Goal: Information Seeking & Learning: Learn about a topic

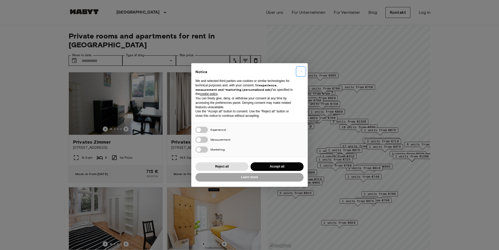
click at [300, 71] on span "×" at bounding box center [301, 71] width 2 height 6
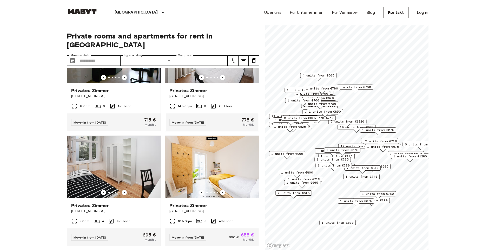
scroll to position [62, 0]
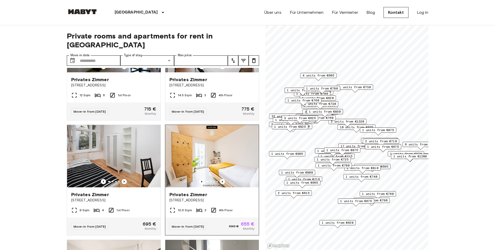
click at [211, 155] on img at bounding box center [212, 156] width 94 height 62
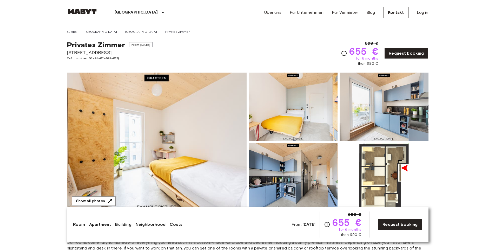
click at [281, 177] on img at bounding box center [293, 177] width 89 height 68
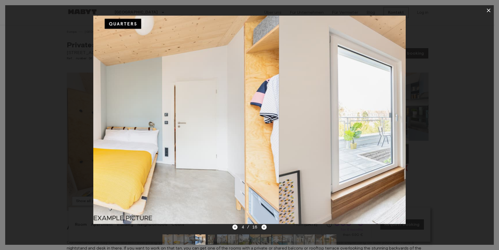
click at [281, 177] on img at bounding box center [435, 120] width 312 height 208
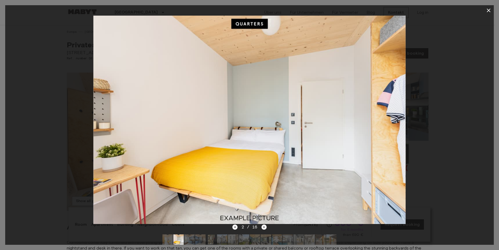
click at [280, 176] on img at bounding box center [249, 120] width 312 height 208
click at [235, 228] on icon "Previous image" at bounding box center [234, 227] width 1 height 2
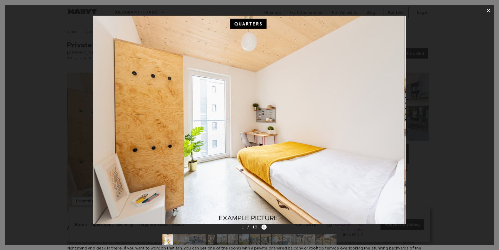
click at [266, 226] on icon "Next image" at bounding box center [263, 226] width 5 height 5
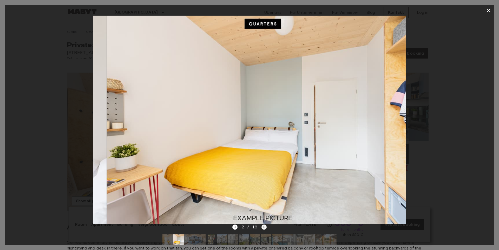
click at [266, 227] on icon "Next image" at bounding box center [263, 226] width 5 height 5
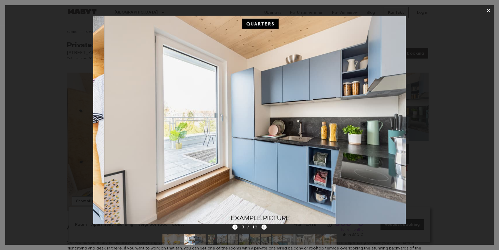
click at [266, 227] on icon "Next image" at bounding box center [263, 226] width 5 height 5
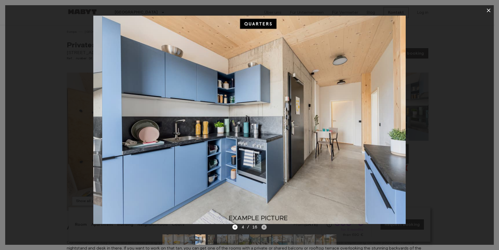
click at [266, 227] on icon "Next image" at bounding box center [263, 226] width 5 height 5
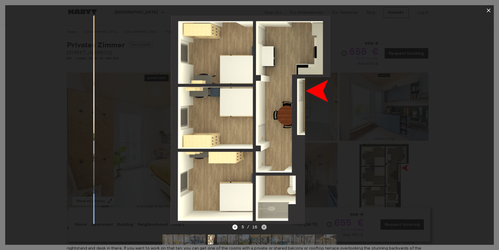
click at [266, 227] on icon "Next image" at bounding box center [263, 226] width 5 height 5
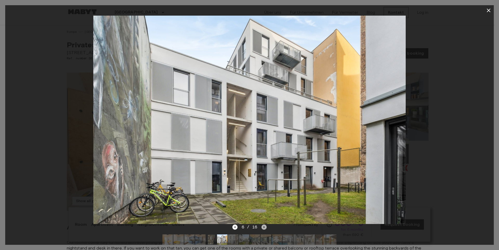
click at [266, 227] on icon "Next image" at bounding box center [263, 226] width 5 height 5
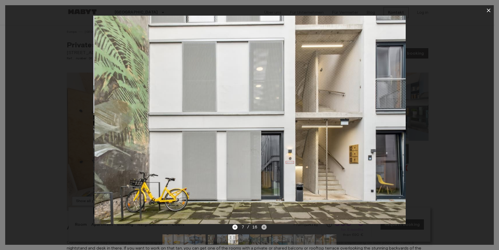
click at [266, 227] on icon "Next image" at bounding box center [263, 226] width 5 height 5
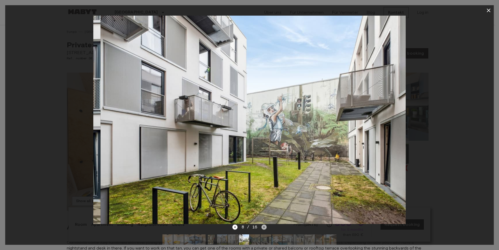
click at [266, 227] on icon "Next image" at bounding box center [263, 226] width 5 height 5
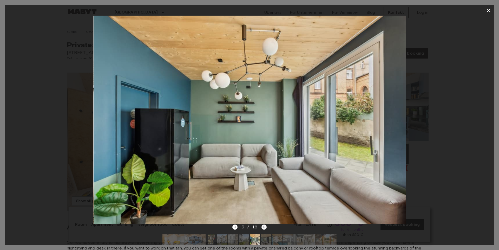
click at [266, 227] on icon "Next image" at bounding box center [263, 226] width 5 height 5
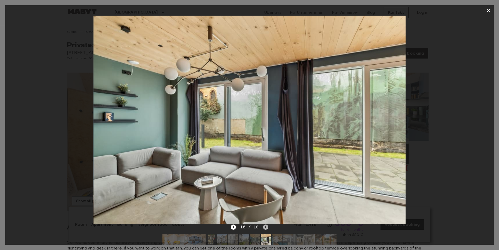
click at [266, 227] on icon "Next image" at bounding box center [265, 226] width 5 height 5
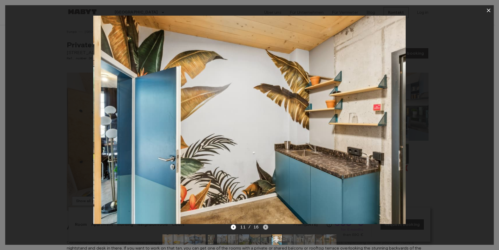
click at [266, 227] on icon "Next image" at bounding box center [265, 226] width 5 height 5
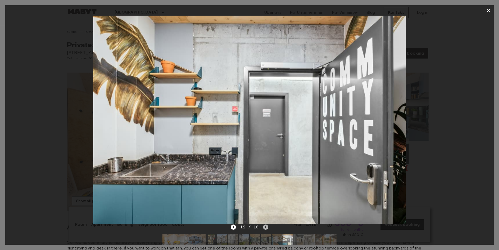
click at [266, 227] on icon "Next image" at bounding box center [265, 226] width 5 height 5
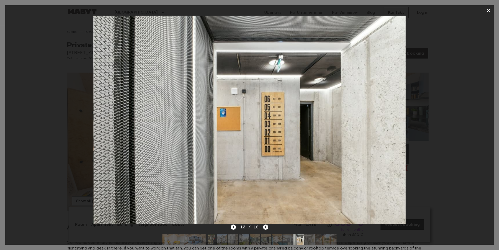
click at [266, 227] on icon "Next image" at bounding box center [265, 226] width 5 height 5
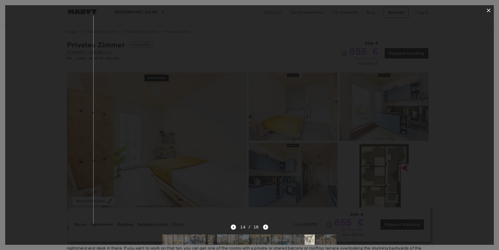
click at [266, 227] on icon "Next image" at bounding box center [265, 226] width 5 height 5
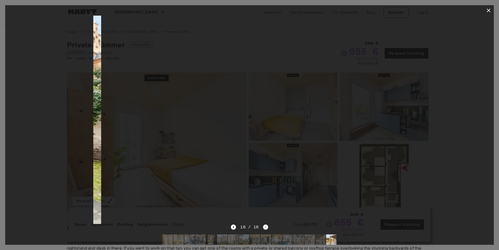
click at [266, 227] on div "16 / 16" at bounding box center [249, 227] width 37 height 6
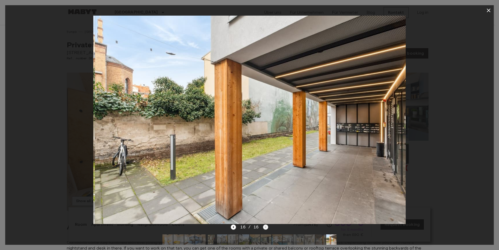
click at [266, 227] on div "16 / 16" at bounding box center [249, 227] width 37 height 6
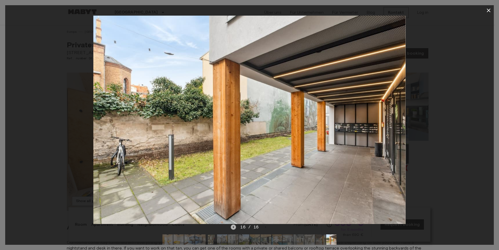
click at [234, 226] on icon "Previous image" at bounding box center [233, 226] width 5 height 5
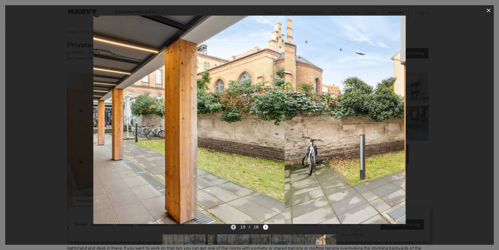
click at [234, 226] on icon "Previous image" at bounding box center [233, 226] width 5 height 5
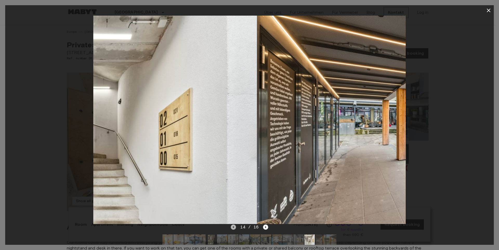
click at [234, 226] on icon "Previous image" at bounding box center [233, 226] width 5 height 5
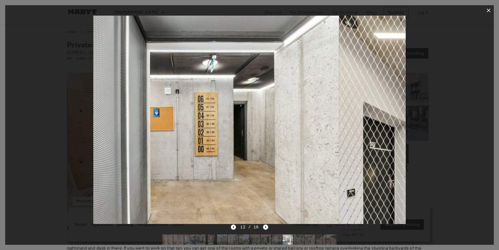
click at [234, 226] on icon "Previous image" at bounding box center [233, 226] width 5 height 5
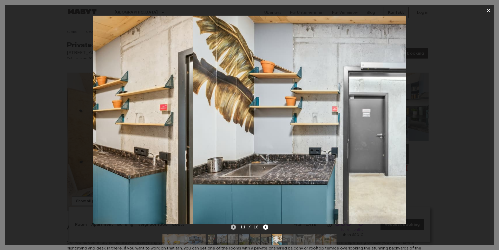
click at [234, 226] on icon "Previous image" at bounding box center [233, 226] width 5 height 5
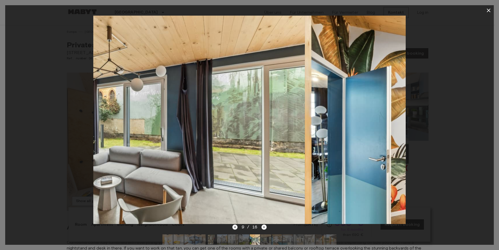
click at [234, 226] on icon "Previous image" at bounding box center [234, 226] width 5 height 5
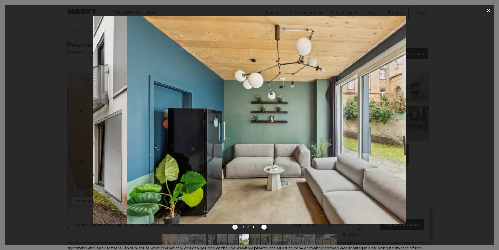
click at [234, 226] on icon "Previous image" at bounding box center [234, 226] width 5 height 5
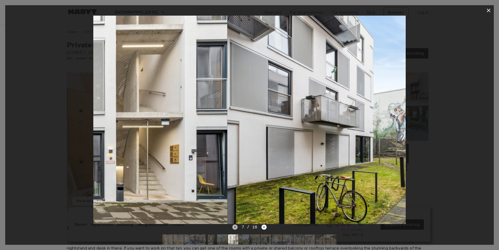
click at [233, 225] on icon "Previous image" at bounding box center [234, 226] width 5 height 5
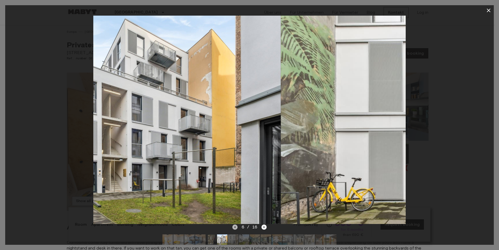
click at [234, 225] on icon "Previous image" at bounding box center [234, 226] width 5 height 5
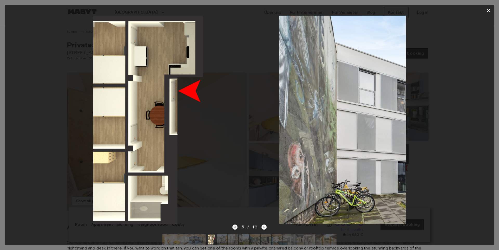
click at [234, 225] on icon "Previous image" at bounding box center [234, 226] width 5 height 5
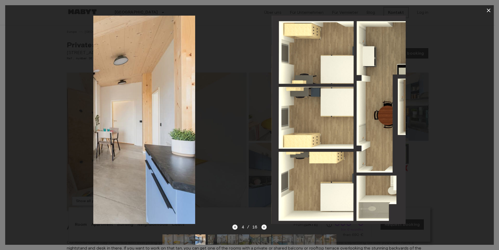
click at [234, 225] on icon "Previous image" at bounding box center [234, 226] width 5 height 5
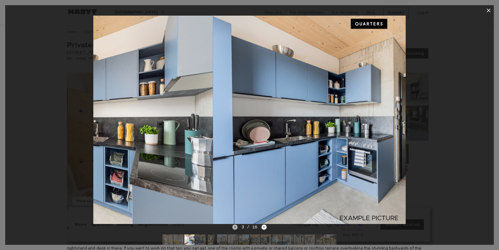
click at [234, 225] on icon "Previous image" at bounding box center [234, 226] width 5 height 5
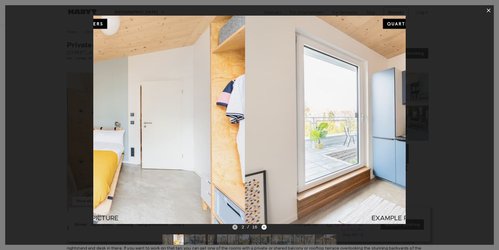
click at [234, 225] on icon "Previous image" at bounding box center [234, 226] width 5 height 5
click at [234, 225] on div "2 / 16" at bounding box center [249, 227] width 35 height 6
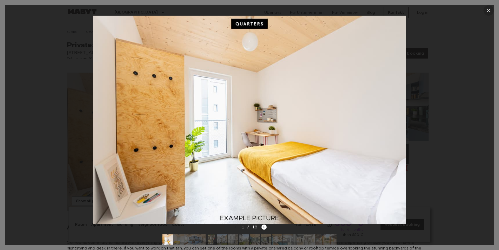
click at [488, 10] on icon "button" at bounding box center [488, 10] width 6 height 6
